Goal: Task Accomplishment & Management: Manage account settings

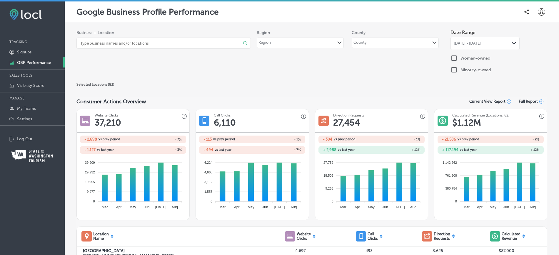
scroll to position [22, 0]
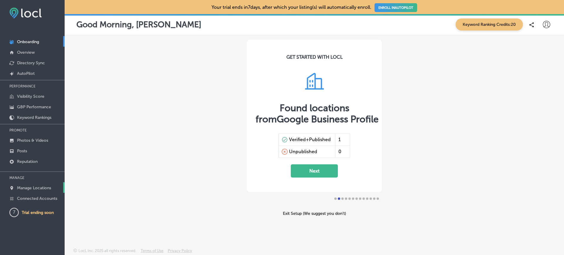
click at [38, 188] on p "Manage Locations" at bounding box center [34, 188] width 34 height 5
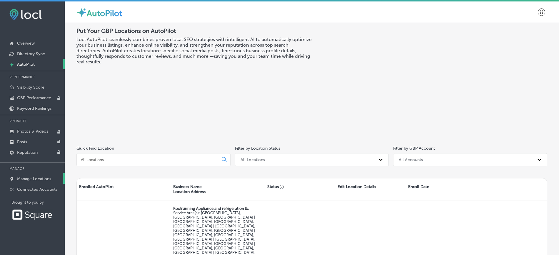
click at [39, 176] on link "Manage Locations" at bounding box center [32, 178] width 65 height 11
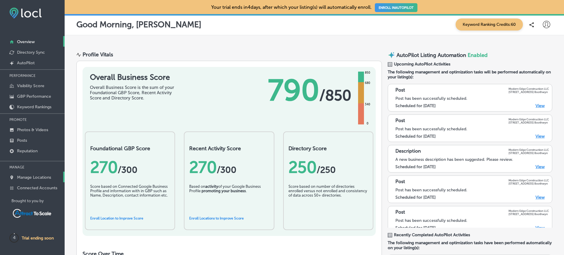
click at [36, 180] on p "Manage Locations" at bounding box center [34, 177] width 34 height 5
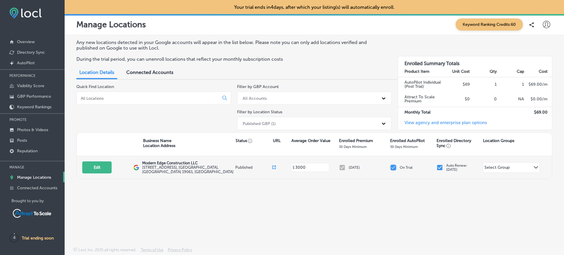
click at [395, 167] on input "checkbox" at bounding box center [393, 167] width 7 height 7
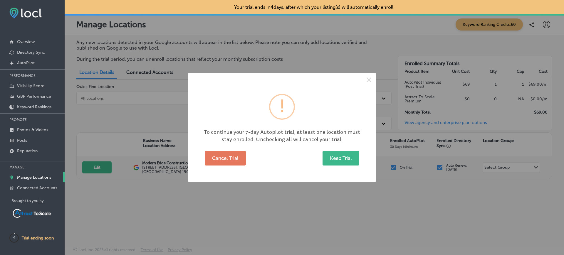
click at [395, 167] on div "× To continue your 7-day Autopilot trial, at least one location must stay enrol…" at bounding box center [282, 127] width 564 height 255
click at [222, 160] on button "Cancel Trial" at bounding box center [225, 158] width 41 height 15
checkbox input "false"
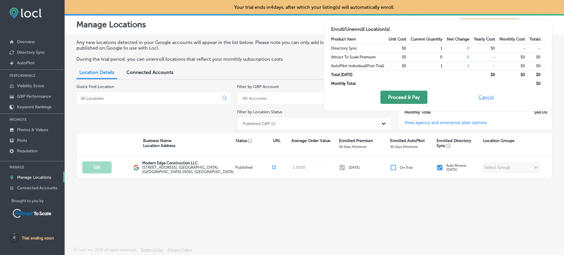
click at [406, 99] on button "Proceed & Pay" at bounding box center [403, 97] width 47 height 13
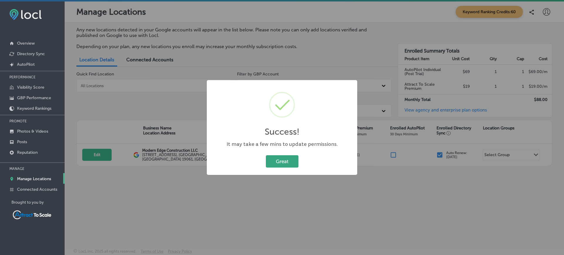
click at [285, 162] on button "Great" at bounding box center [282, 161] width 33 height 12
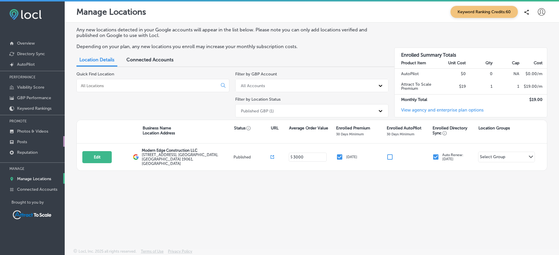
click at [39, 136] on link "Posts" at bounding box center [32, 141] width 65 height 11
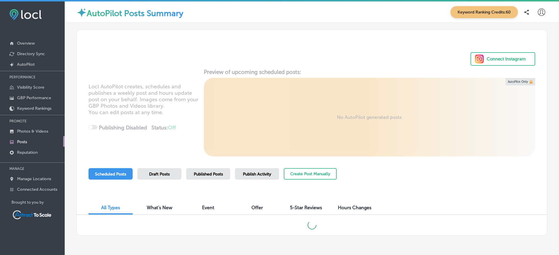
click at [37, 141] on link "Posts" at bounding box center [32, 141] width 65 height 11
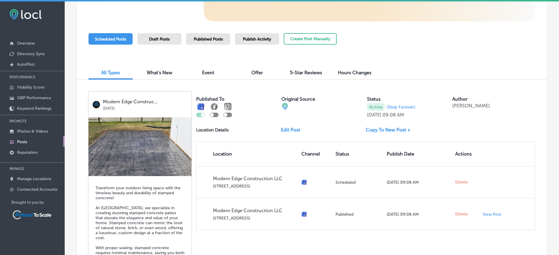
scroll to position [135, 0]
click at [260, 42] on div "Publish Activity" at bounding box center [257, 38] width 44 height 11
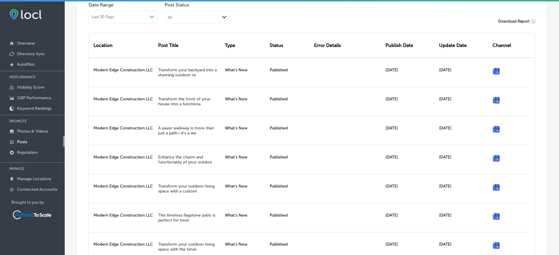
scroll to position [204, 0]
